Goal: Ask a question

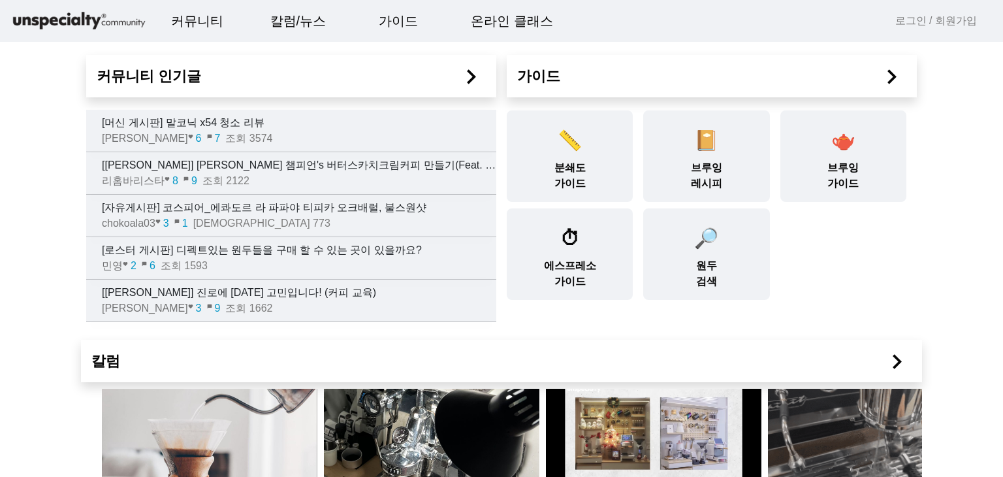
click at [892, 243] on div "📏 분쇄도 가이드 📔 브루잉 레시피 🫖 브루잉 가이드 ⏱ 에스프레소 가이드 🔎 원두 검색" at bounding box center [706, 202] width 410 height 196
click at [87, 189] on link "[[PERSON_NAME]] [PERSON_NAME] 챔피언's 버터스카치크림커피 만들기(Feat. 크림커피 끝장판🔥) 리홈바리스타 favor…" at bounding box center [291, 173] width 410 height 42
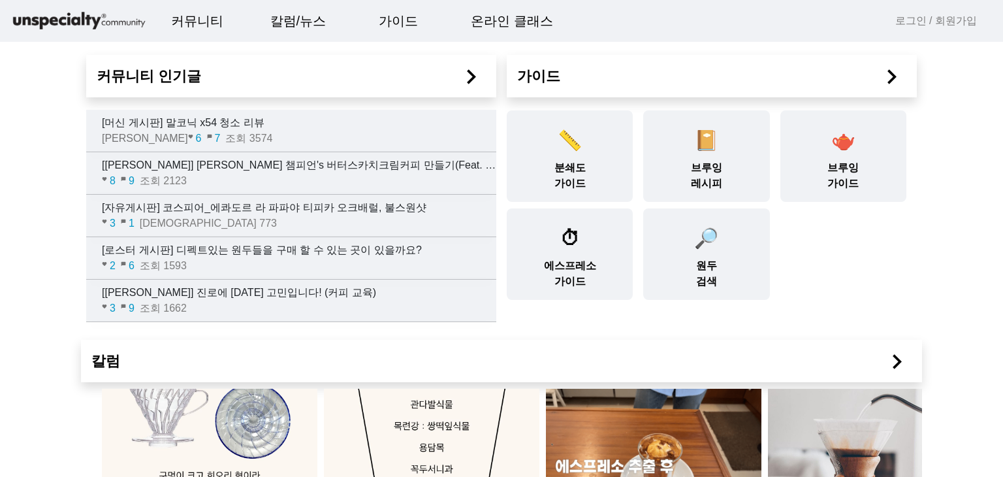
click at [597, 19] on mat-toolbar "커뮤니티 ▼ 자유게시판 바리스타 게시판 로스터 게시판 머신 게시판 구인구직 칼럼/뉴스 ▼ 칼럼 주요 이벤트 옥션정보 자료실 가이드 ▼ 분쇄도 …" at bounding box center [501, 21] width 1003 height 42
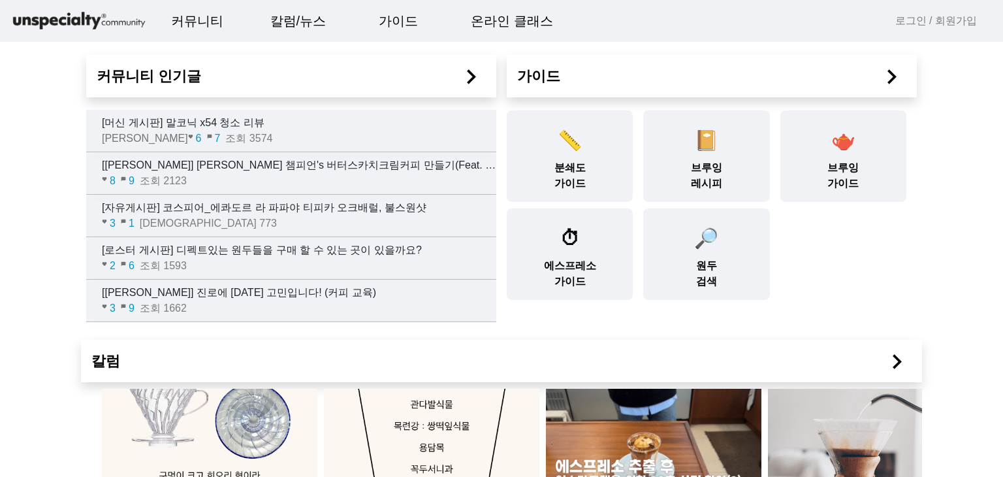
click at [463, 69] on mat-icon "chevron_right" at bounding box center [470, 76] width 29 height 29
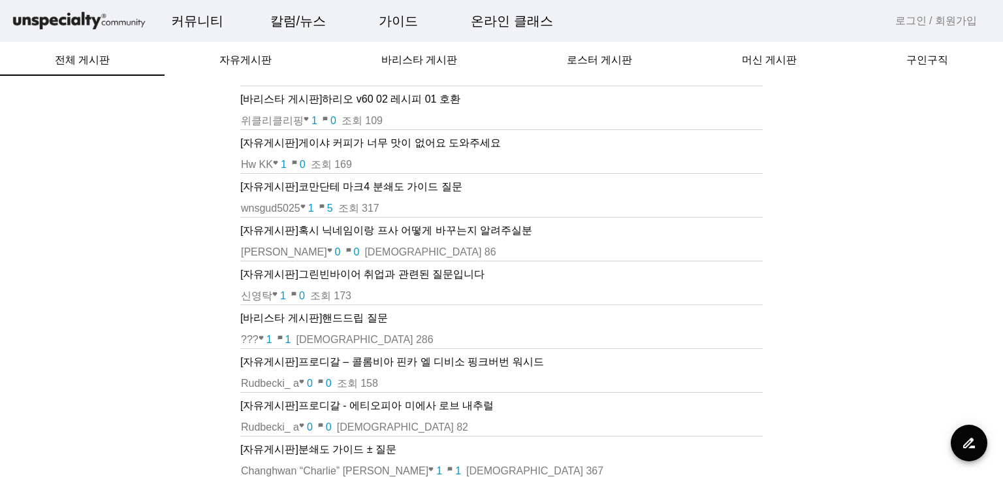
click at [325, 151] on td "[자유게시판] 게이샤 커피가 너무 맛이 없어요 도와주세요" at bounding box center [501, 142] width 522 height 27
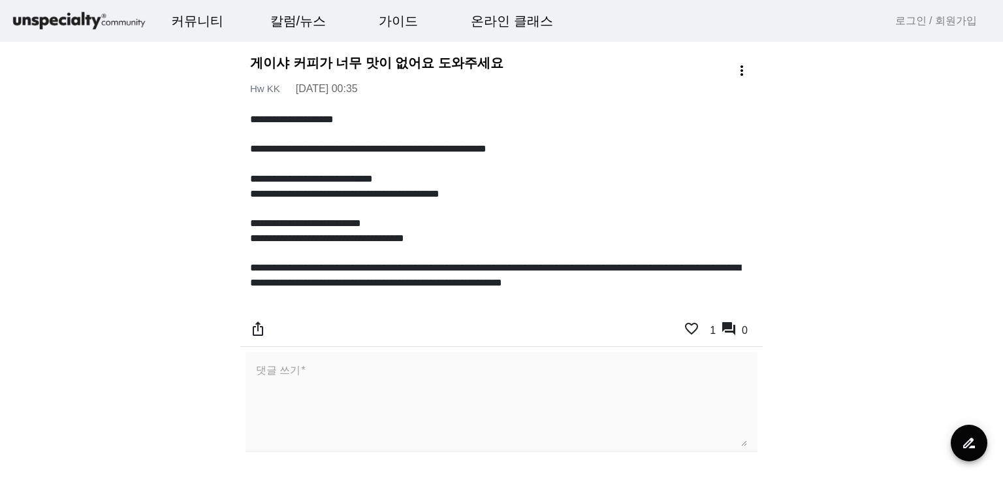
click at [379, 203] on p at bounding box center [501, 208] width 503 height 15
click at [509, 253] on p at bounding box center [501, 252] width 503 height 15
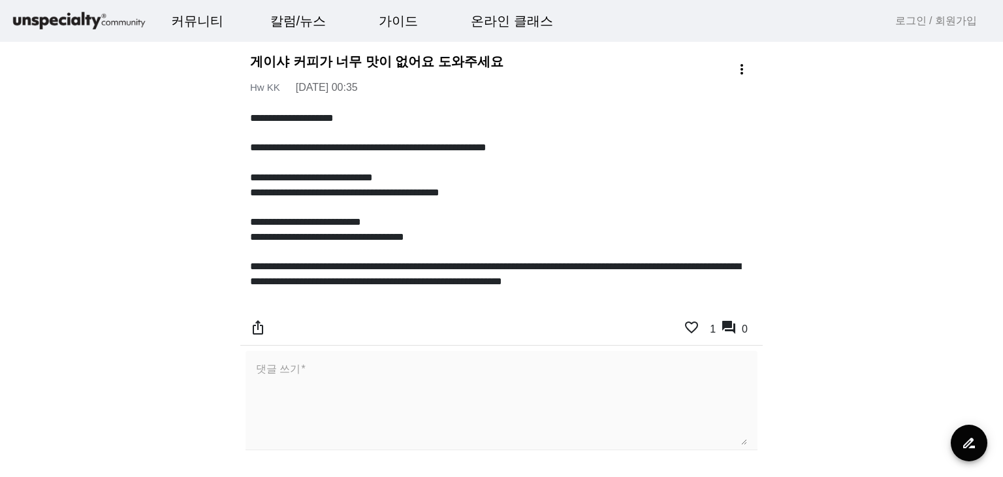
click at [371, 222] on p "**********" at bounding box center [501, 222] width 503 height 15
